Goal: Book appointment/travel/reservation

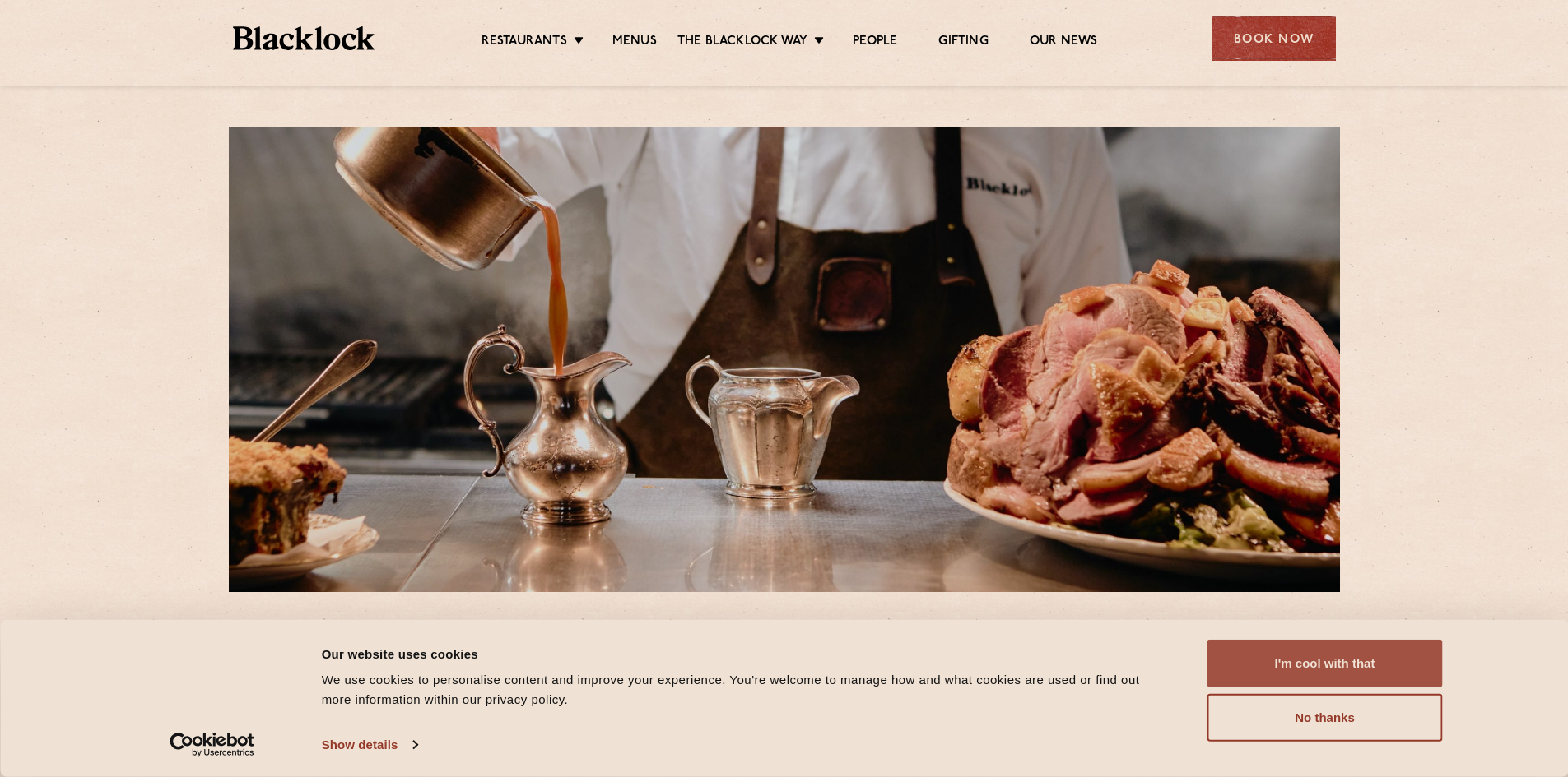
click at [1325, 667] on button "I'm cool with that" at bounding box center [1325, 663] width 235 height 48
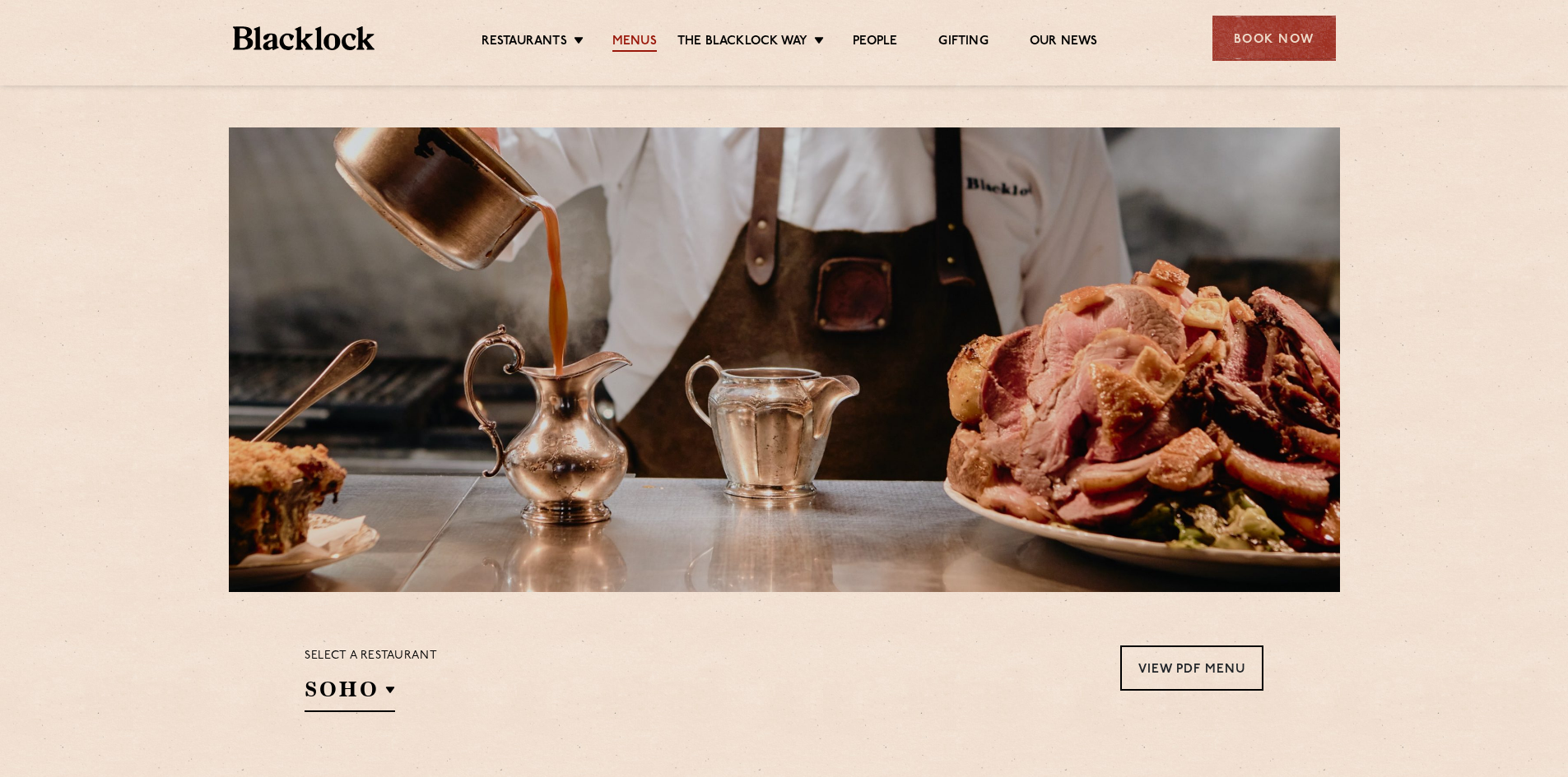
click at [626, 45] on link "Menus" at bounding box center [635, 43] width 45 height 18
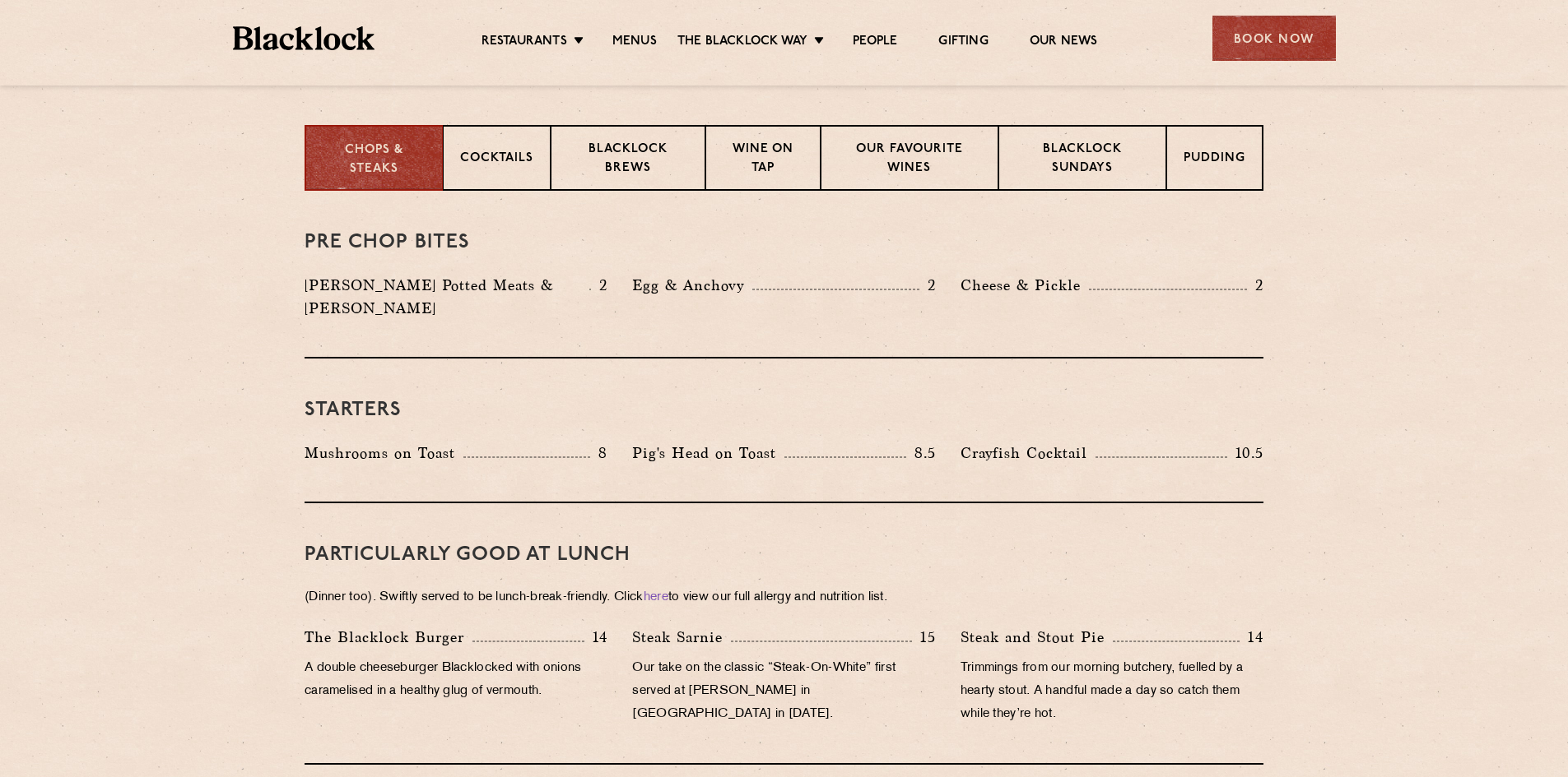
scroll to position [411, 0]
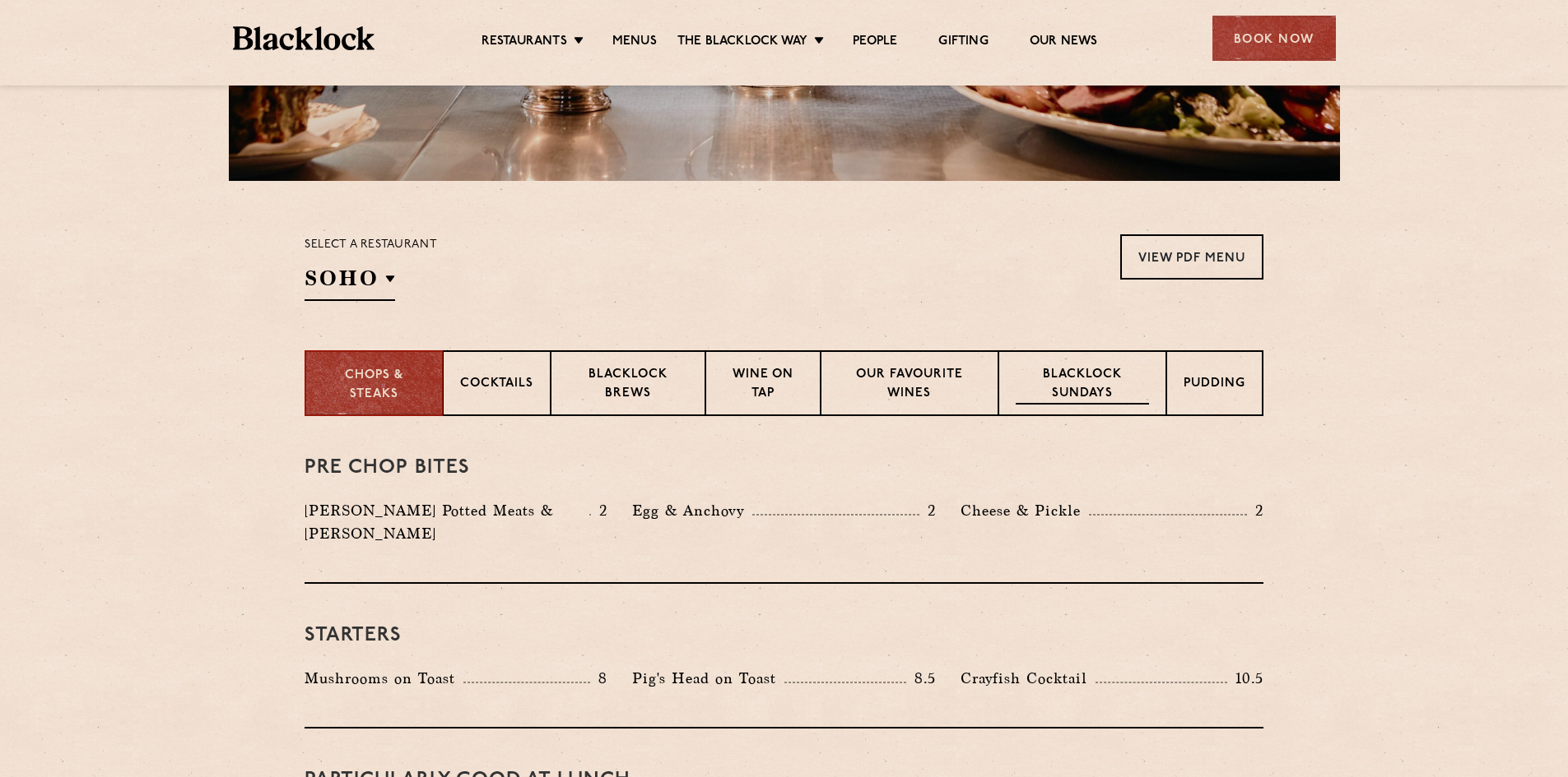
click at [1138, 381] on p "Blacklock Sundays" at bounding box center [1082, 385] width 134 height 39
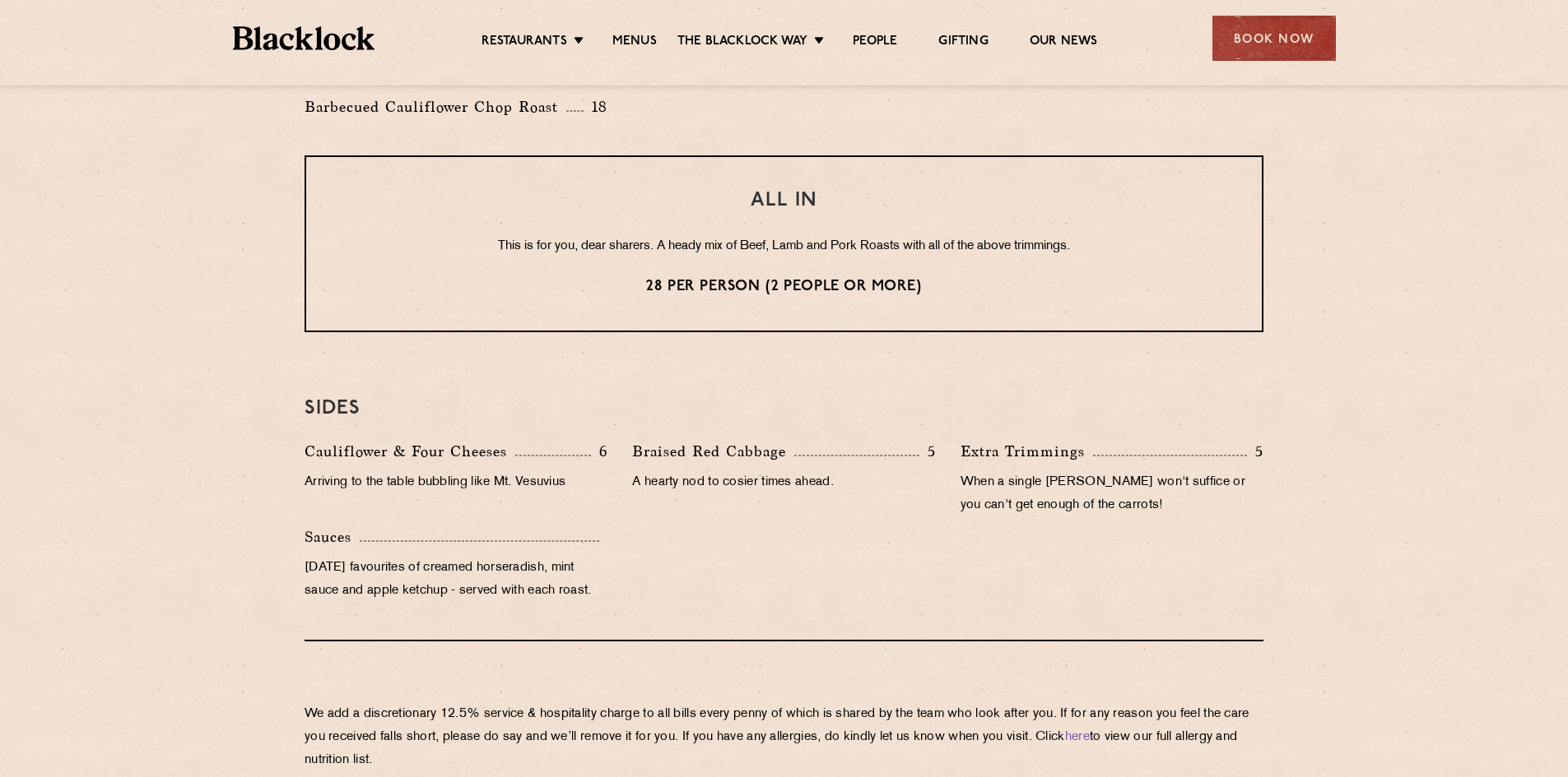
scroll to position [1069, 0]
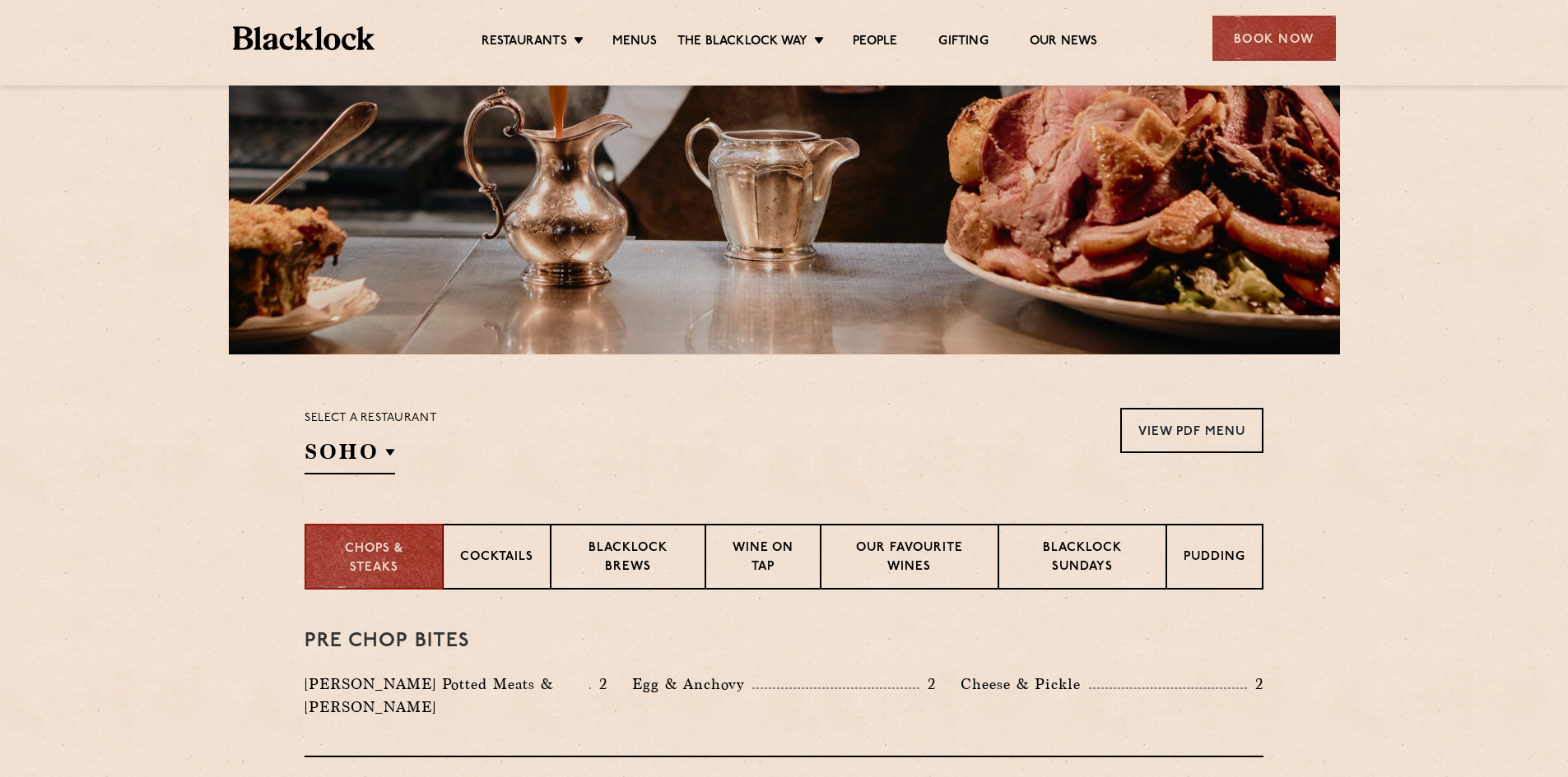
scroll to position [247, 0]
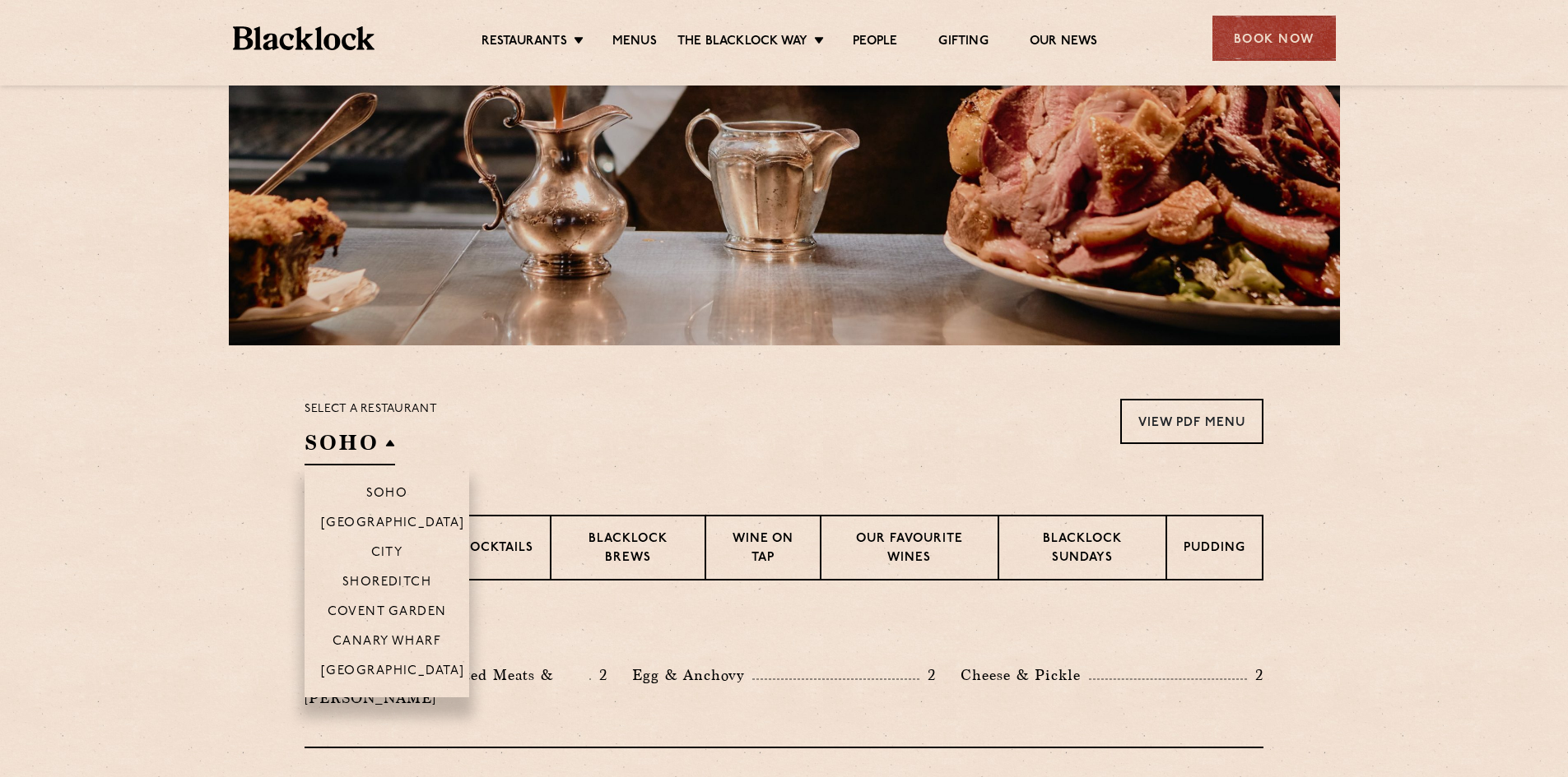
click at [330, 446] on h2 "SOHO" at bounding box center [349, 447] width 91 height 37
click at [392, 616] on p "Covent Garden" at bounding box center [387, 614] width 119 height 16
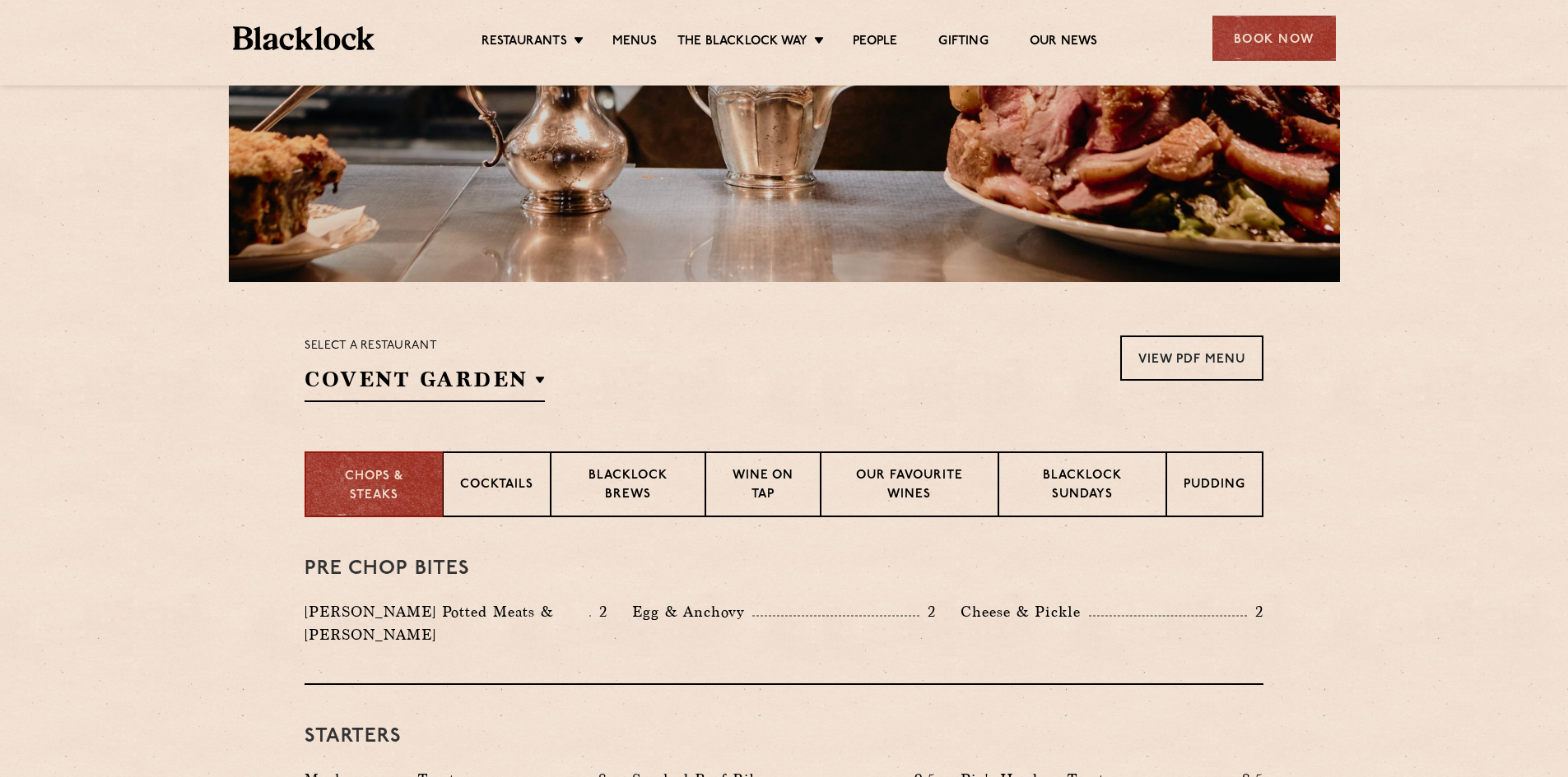
scroll to position [329, 0]
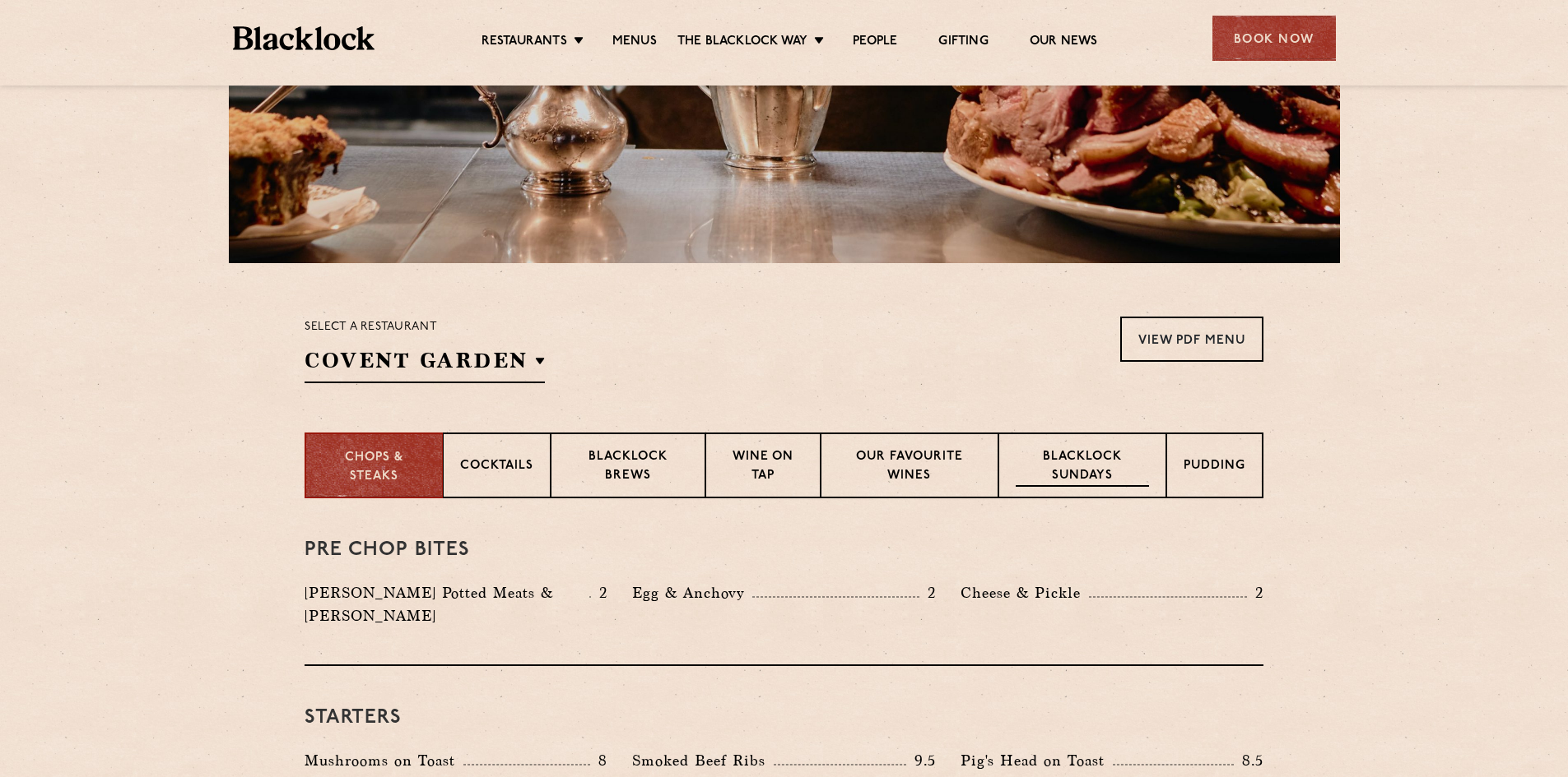
click at [1073, 473] on p "Blacklock Sundays" at bounding box center [1082, 467] width 134 height 39
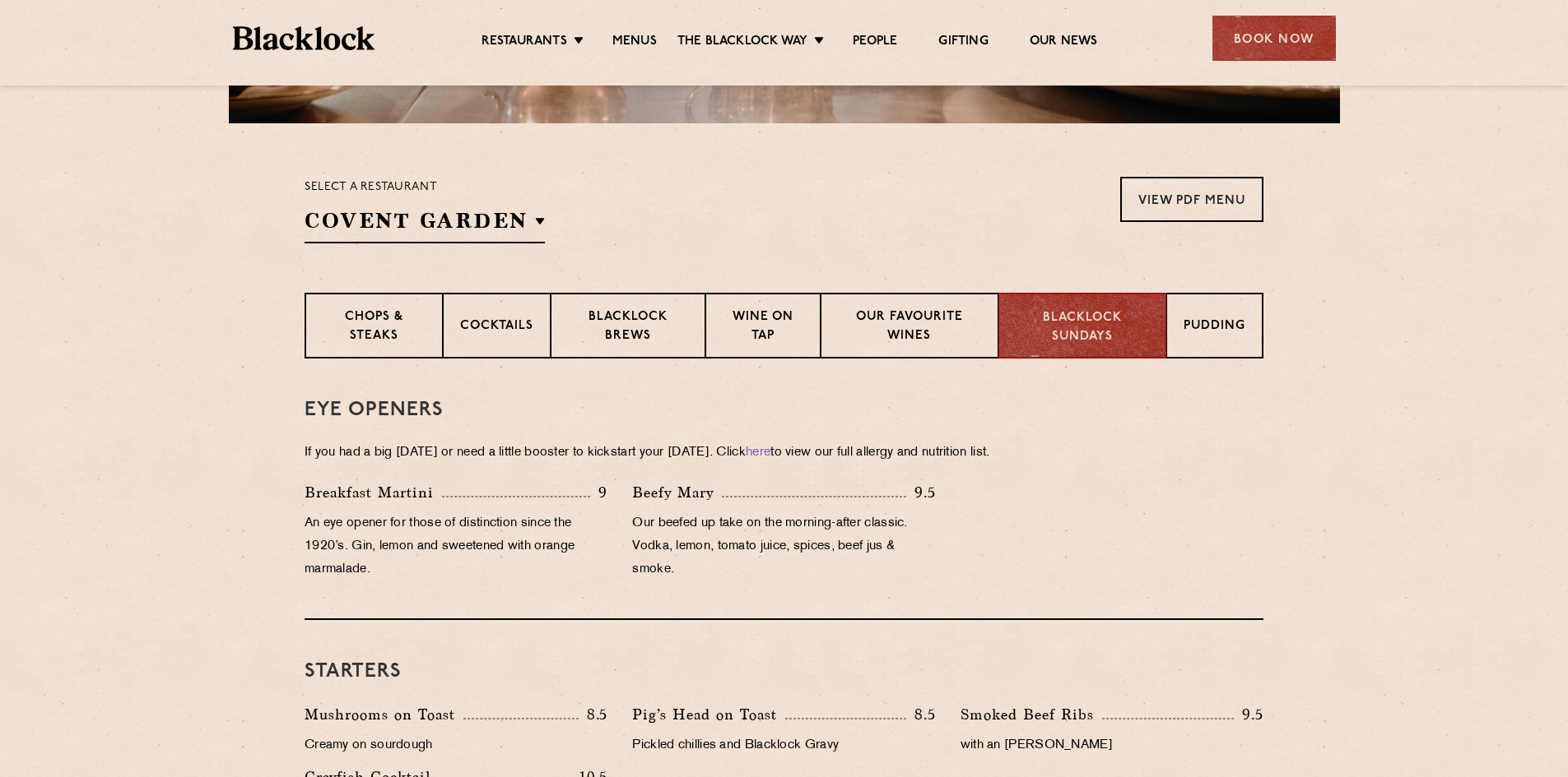
scroll to position [247, 0]
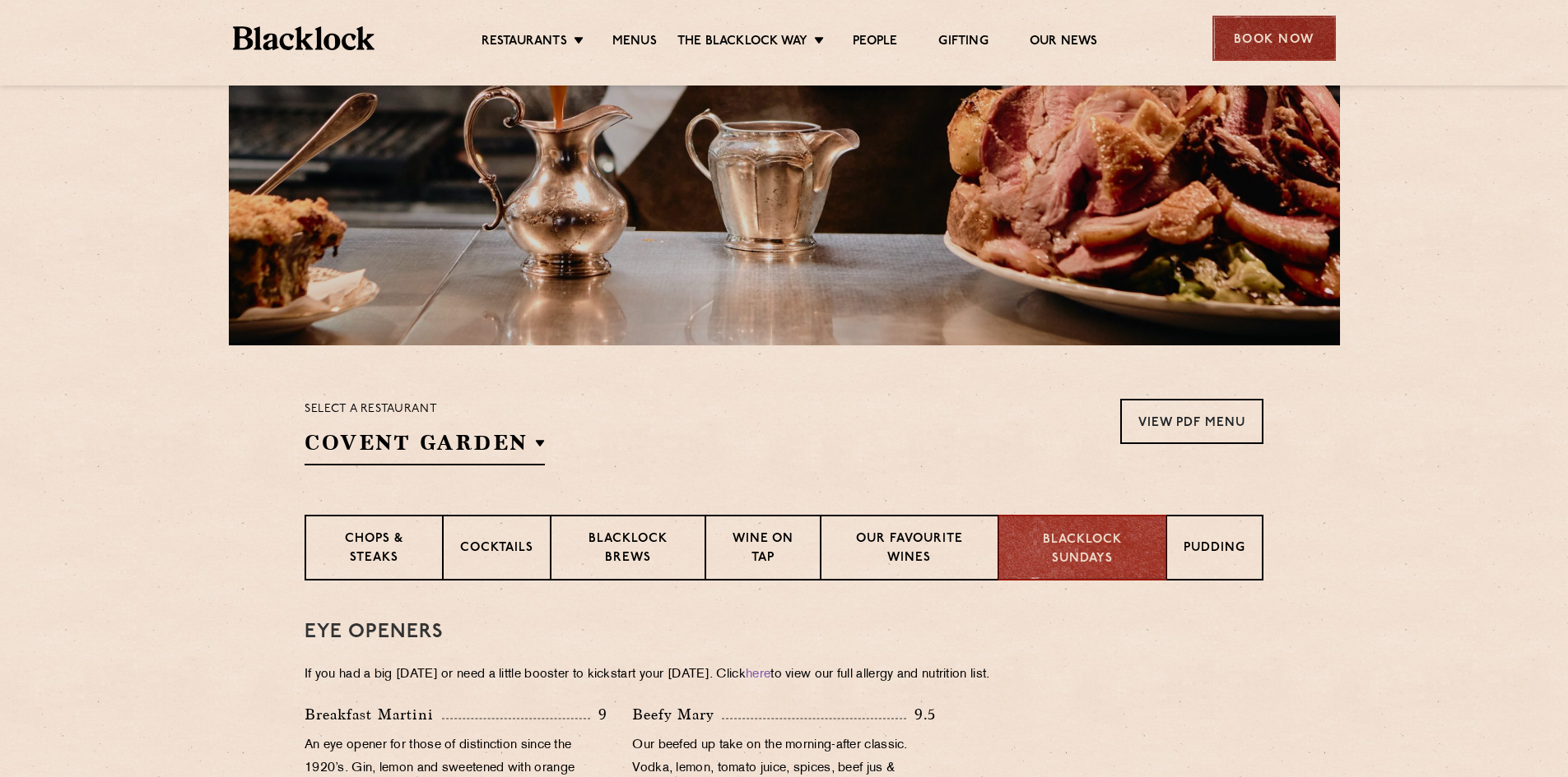
click at [1293, 25] on div "Book Now" at bounding box center [1275, 38] width 124 height 45
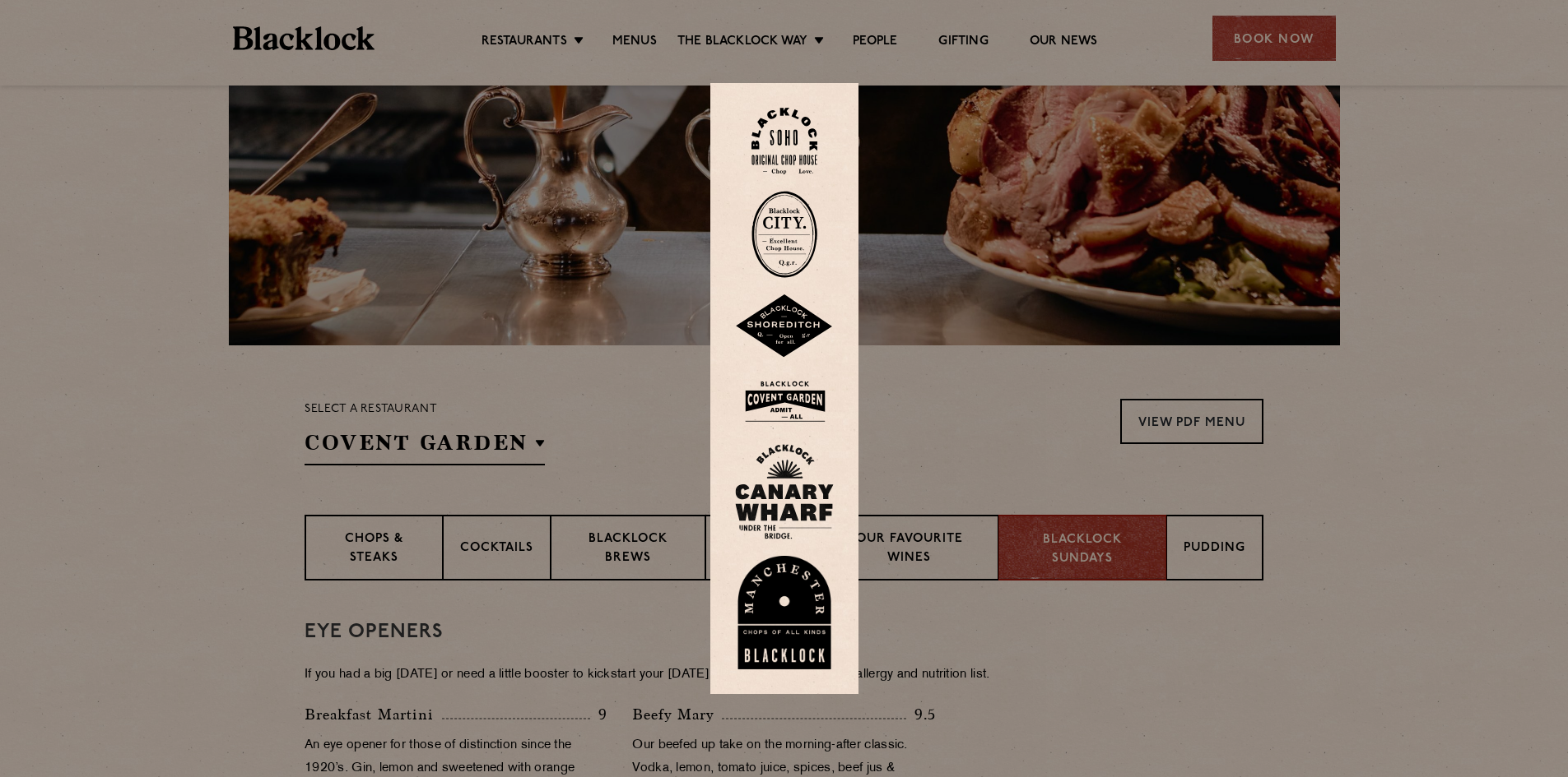
click at [807, 397] on img at bounding box center [784, 402] width 99 height 54
